Goal: Information Seeking & Learning: Learn about a topic

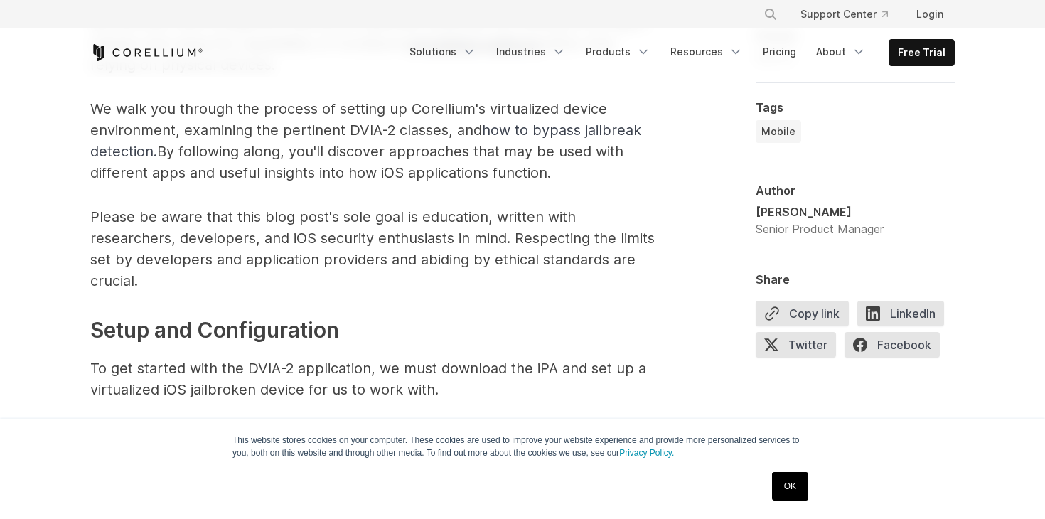
scroll to position [1282, 0]
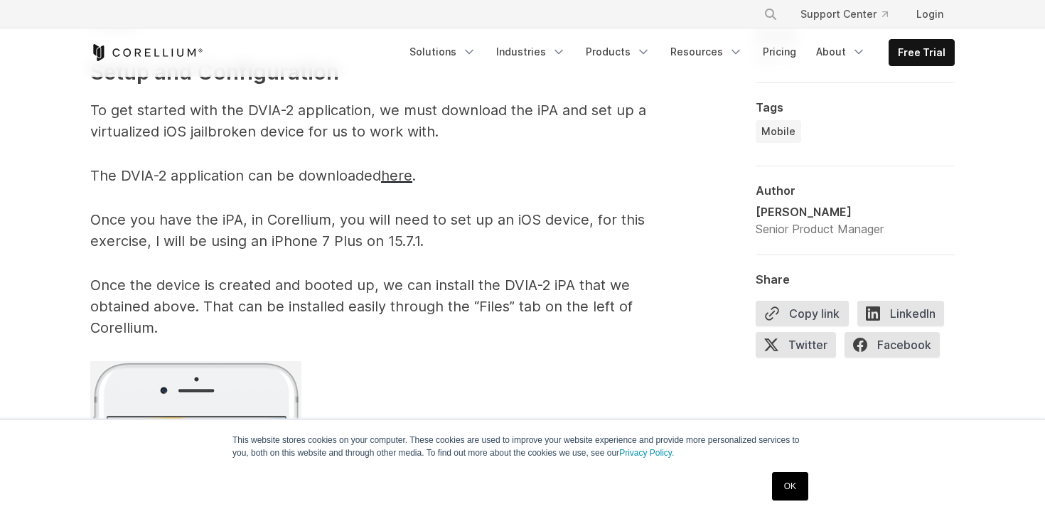
click at [804, 494] on link "OK" at bounding box center [790, 486] width 36 height 28
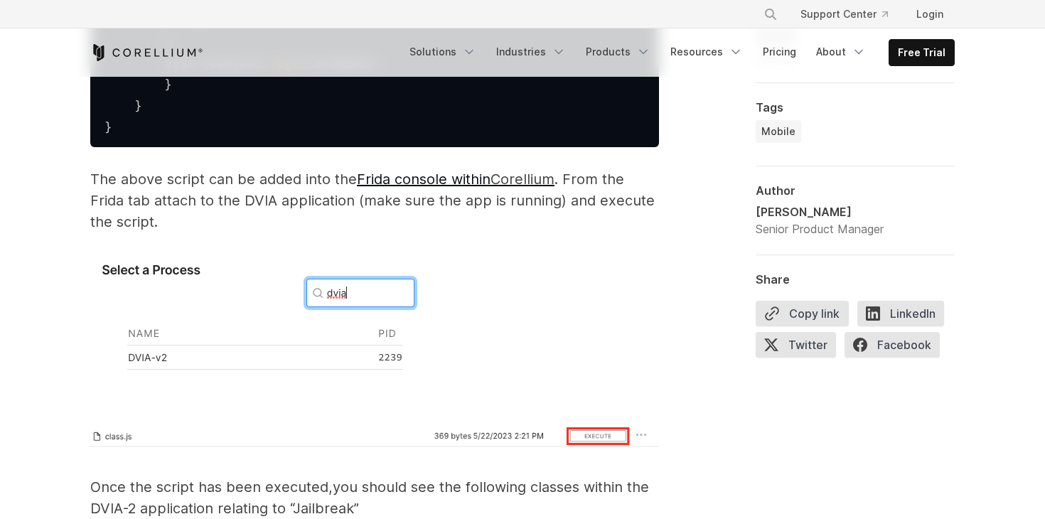
scroll to position [2567, 0]
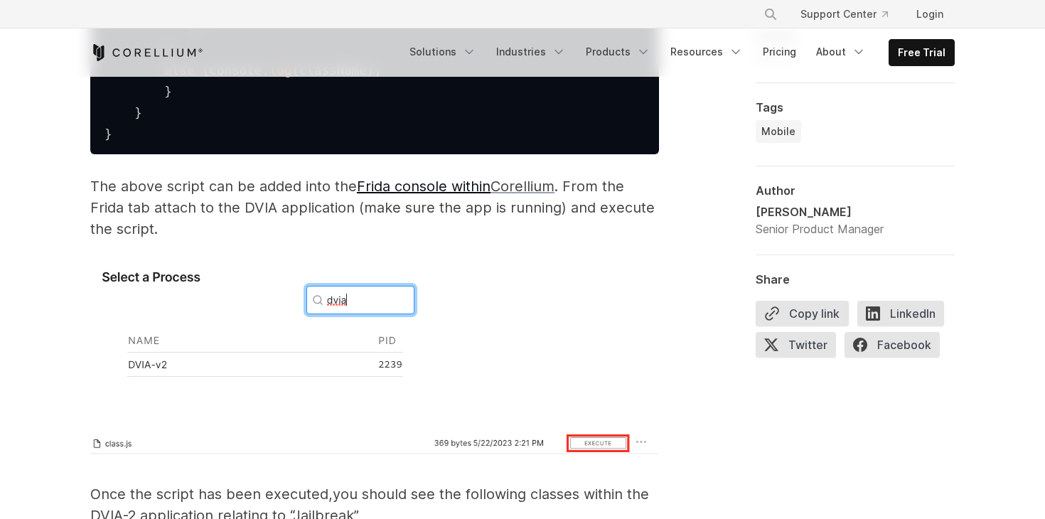
click at [503, 195] on span "Corellium" at bounding box center [523, 186] width 64 height 17
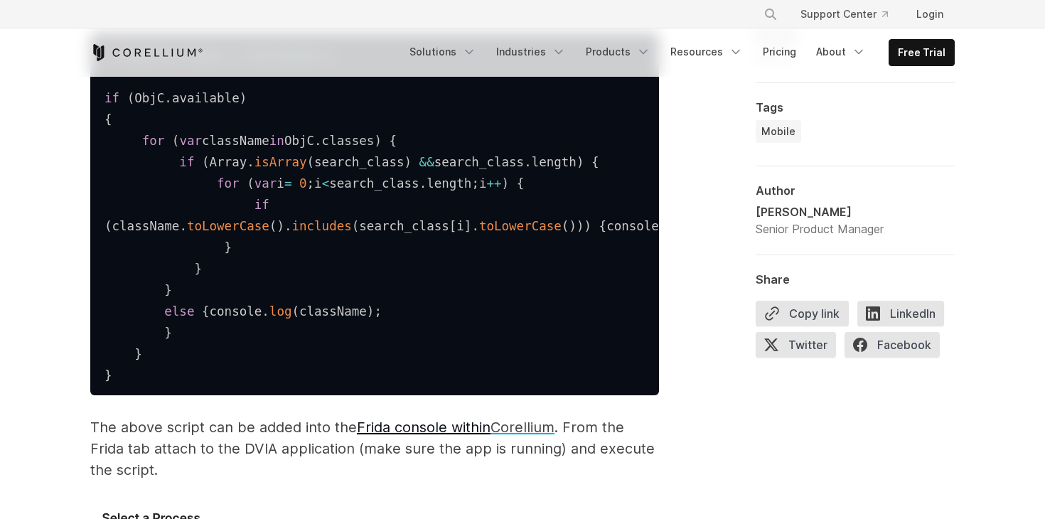
scroll to position [2432, 0]
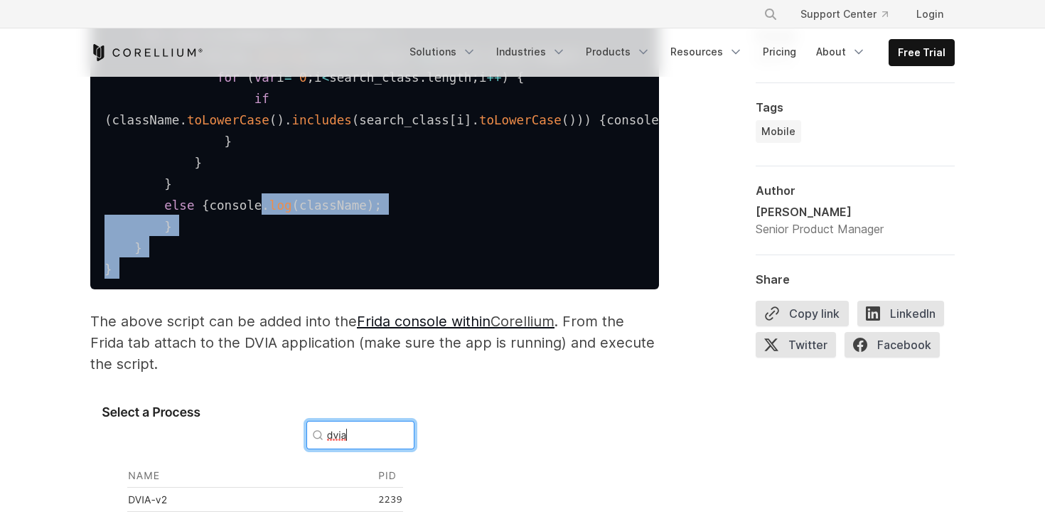
drag, startPoint x: 138, startPoint y: 331, endPoint x: 148, endPoint y: 261, distance: 70.4
click at [148, 261] on pre "var search_class = [ 'Jailbreak' ] ; if ( ObjC . available ) { for ( var classN…" at bounding box center [374, 108] width 569 height 363
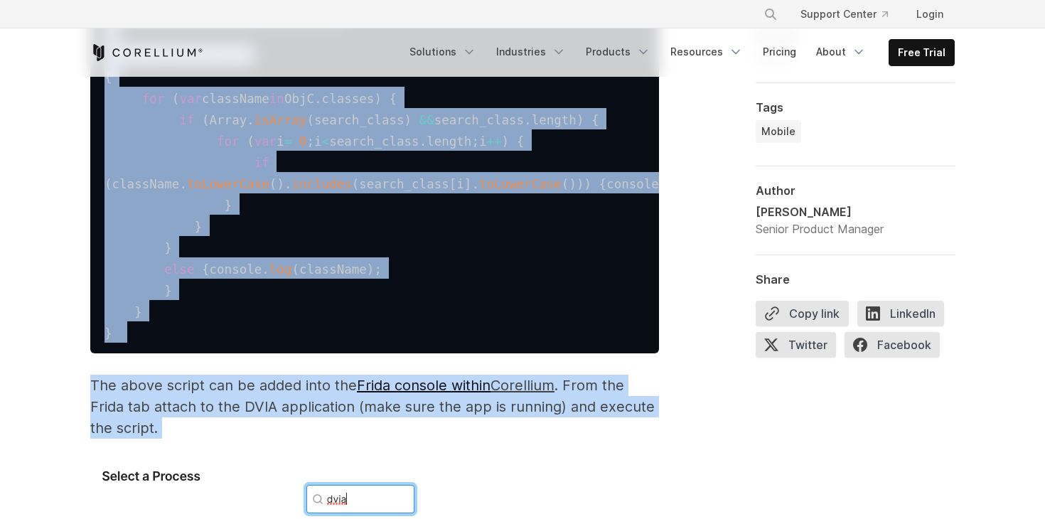
scroll to position [2746, 0]
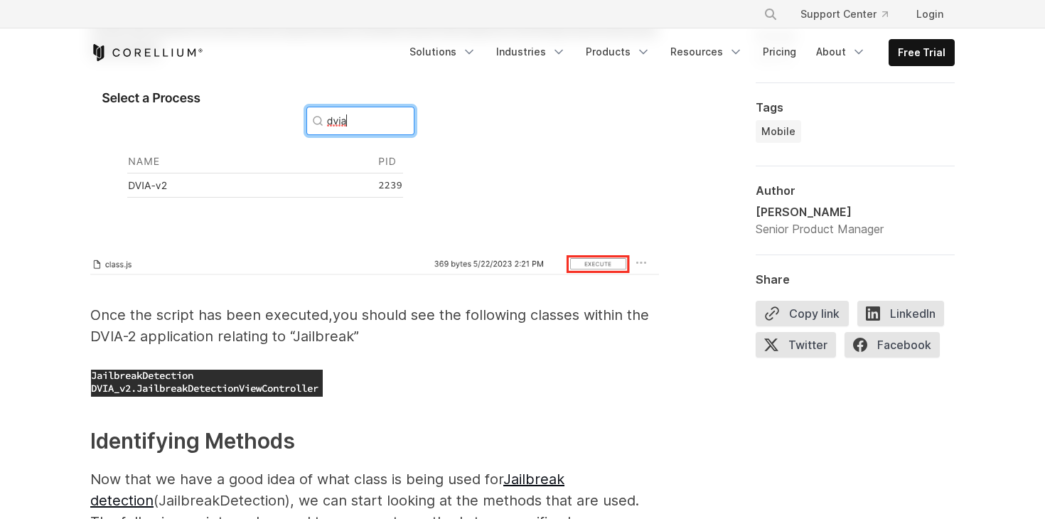
drag, startPoint x: 102, startPoint y: 149, endPoint x: 169, endPoint y: 253, distance: 124.1
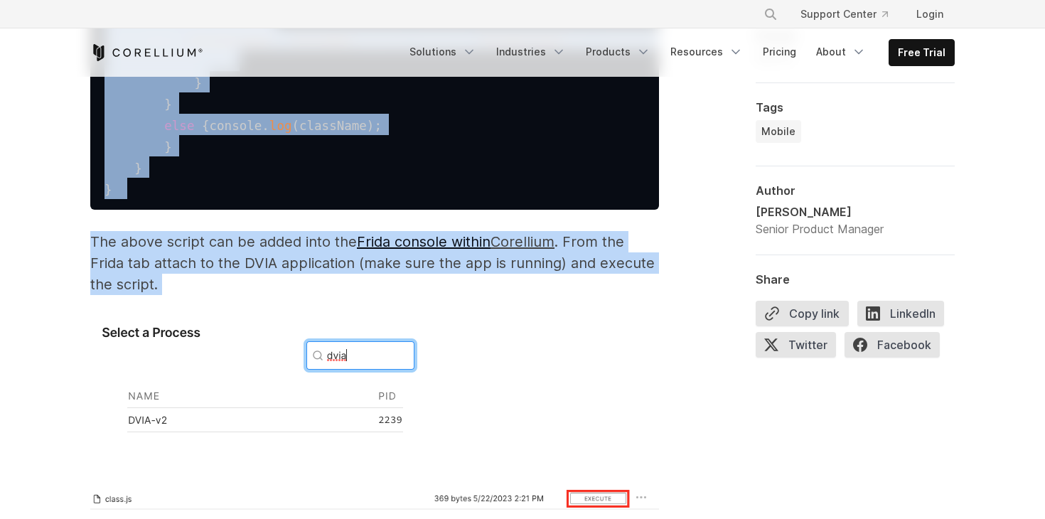
scroll to position [2454, 0]
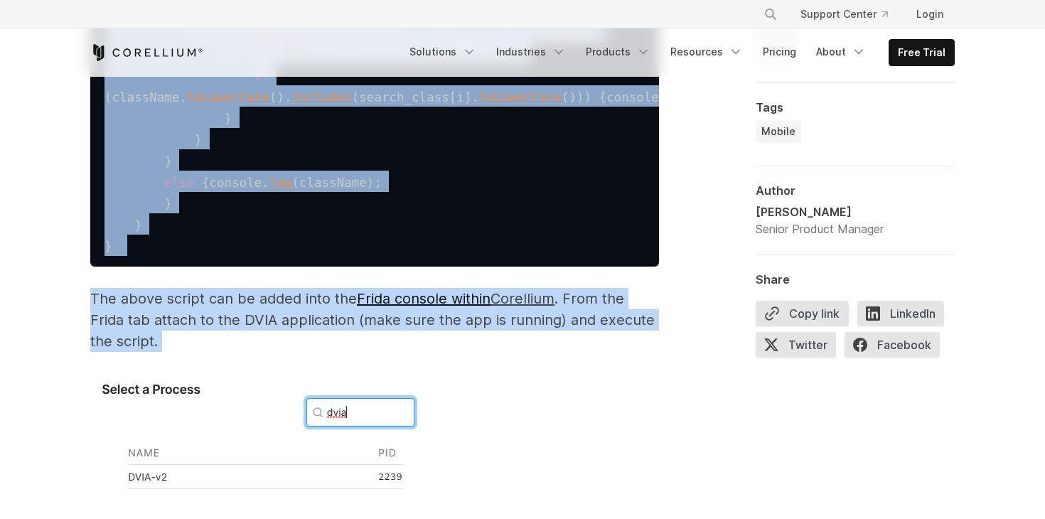
click at [167, 211] on span "}" at bounding box center [168, 204] width 8 height 14
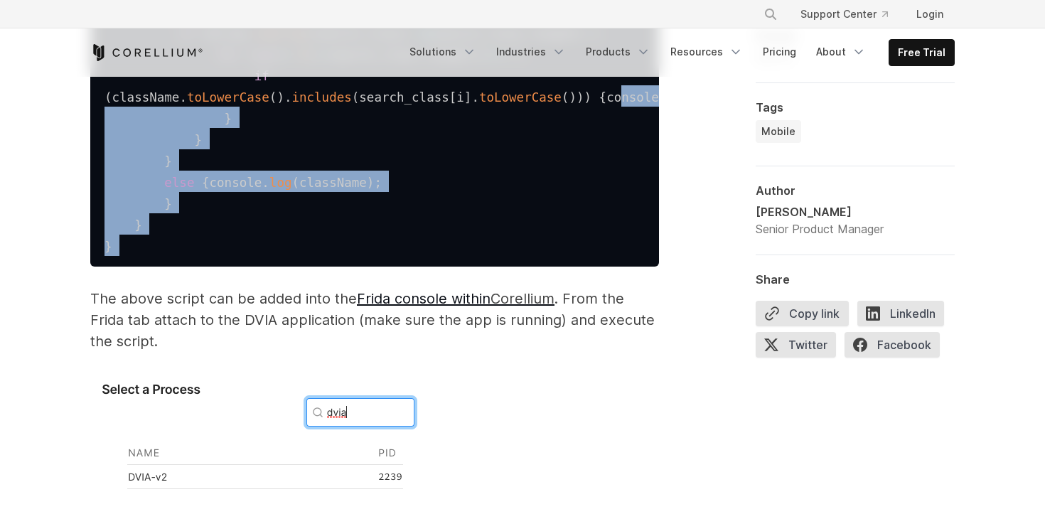
drag, startPoint x: 119, startPoint y: 308, endPoint x: 112, endPoint y: 119, distance: 188.6
click at [112, 119] on pre "var search_class = [ 'Jailbreak' ] ; if ( ObjC . available ) { for ( var classN…" at bounding box center [374, 85] width 569 height 363
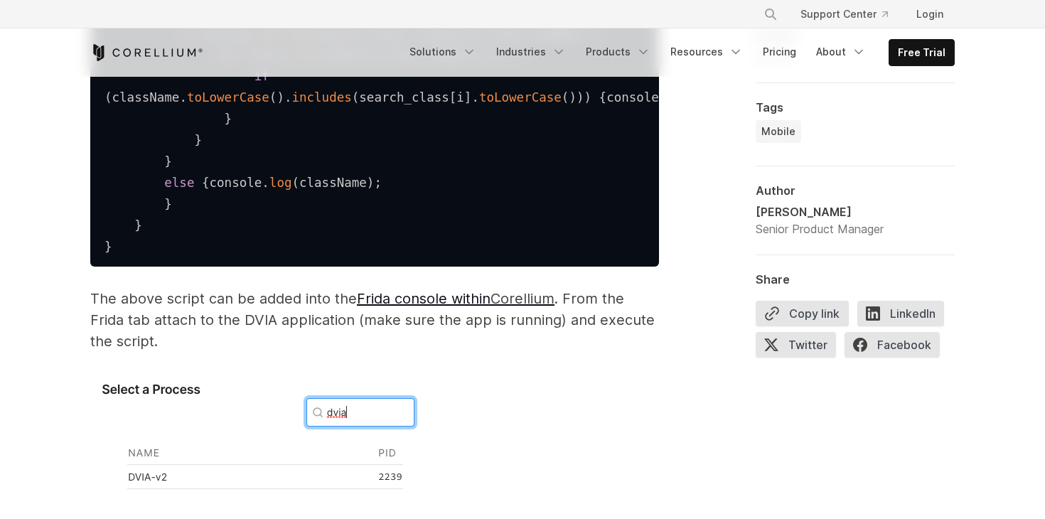
click at [151, 156] on code "var search_class = [ 'Jailbreak' ] ; if ( ObjC . available ) { for ( var classN…" at bounding box center [438, 87] width 667 height 334
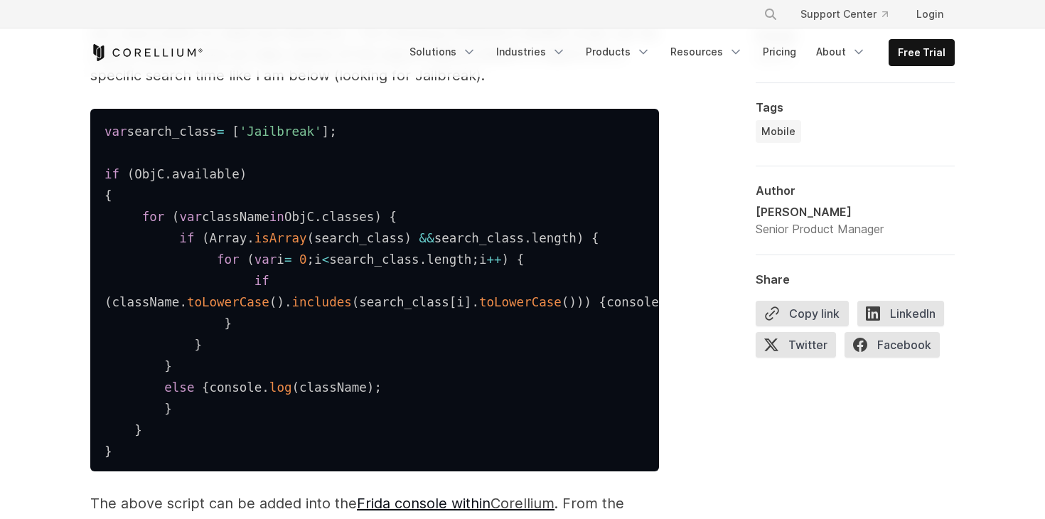
scroll to position [2225, 0]
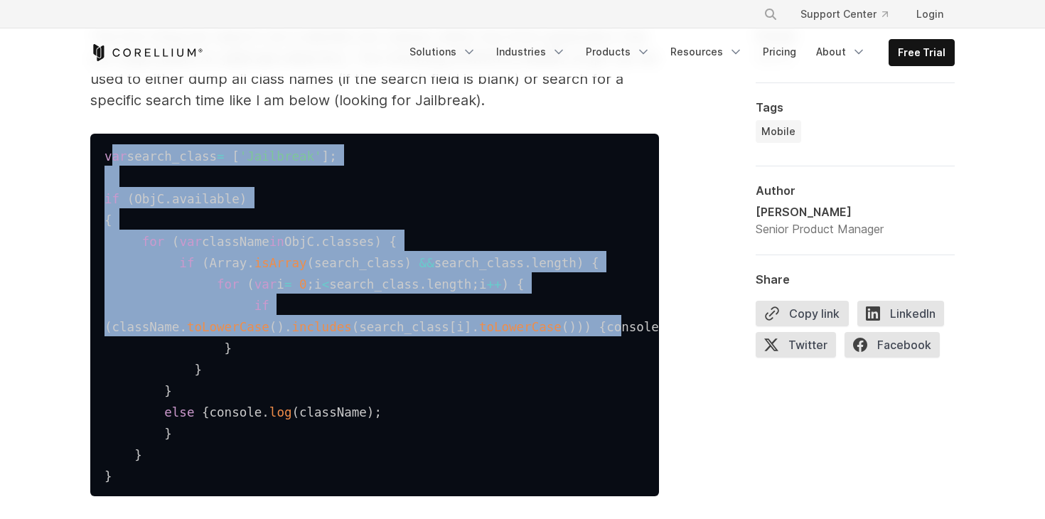
drag, startPoint x: 108, startPoint y: 158, endPoint x: 344, endPoint y: 344, distance: 300.8
click at [344, 344] on pre "var search_class = [ 'Jailbreak' ] ; if ( ObjC . available ) { for ( var classN…" at bounding box center [374, 315] width 569 height 363
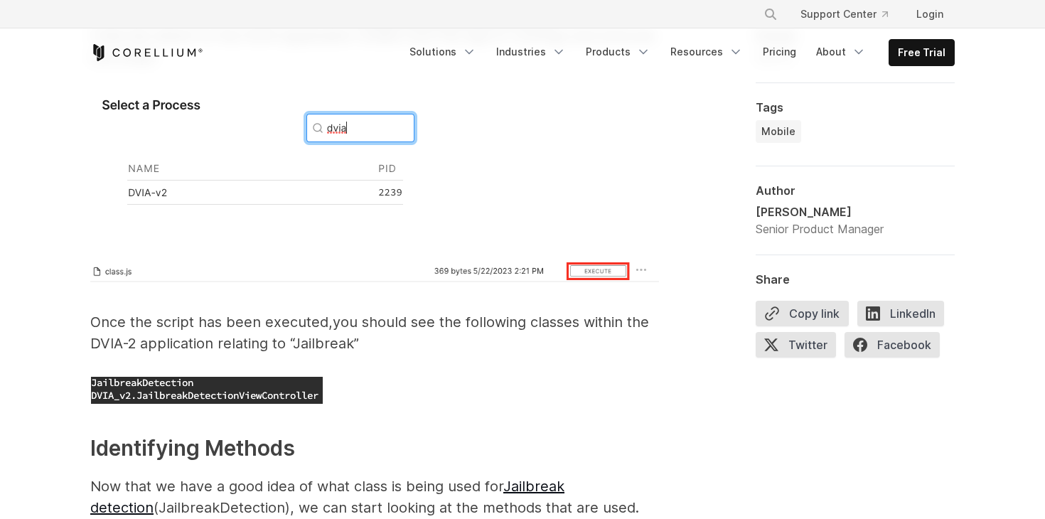
scroll to position [3104, 0]
